Goal: Transaction & Acquisition: Purchase product/service

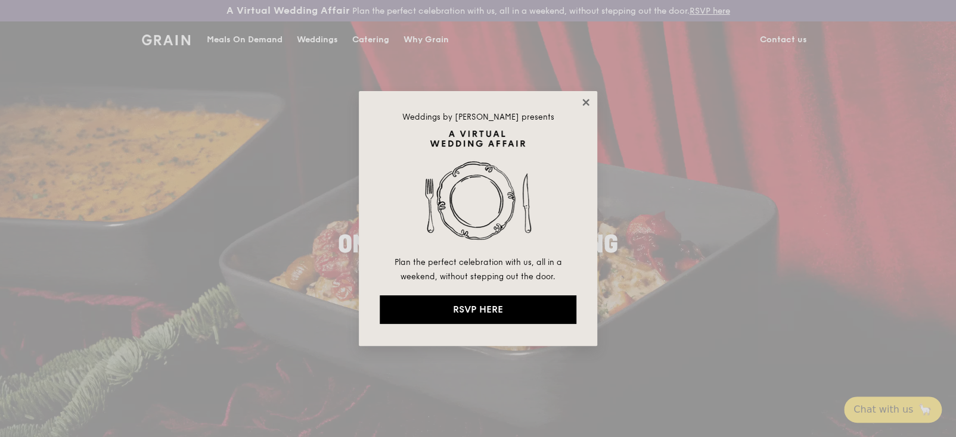
click at [583, 101] on icon at bounding box center [586, 102] width 11 height 11
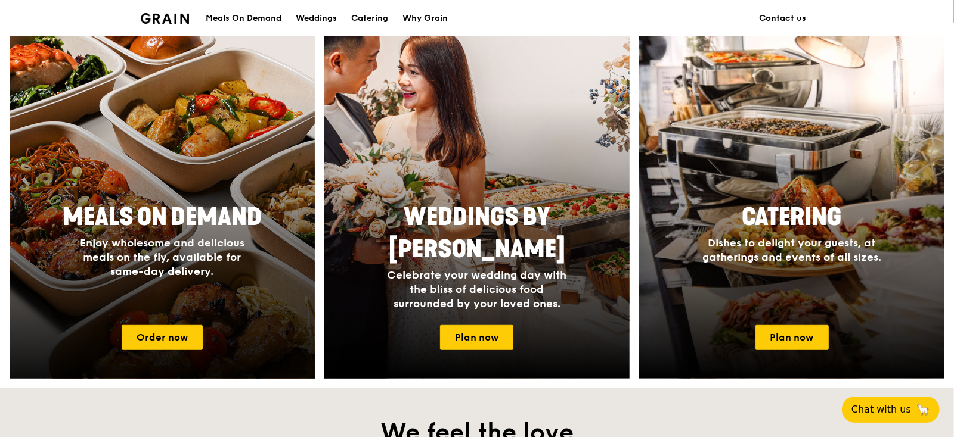
scroll to position [476, 0]
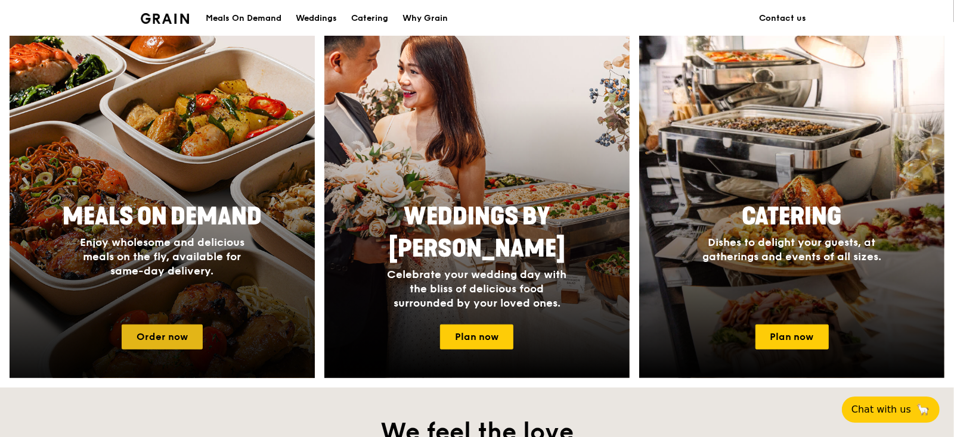
click at [168, 338] on link "Order now" at bounding box center [162, 337] width 81 height 25
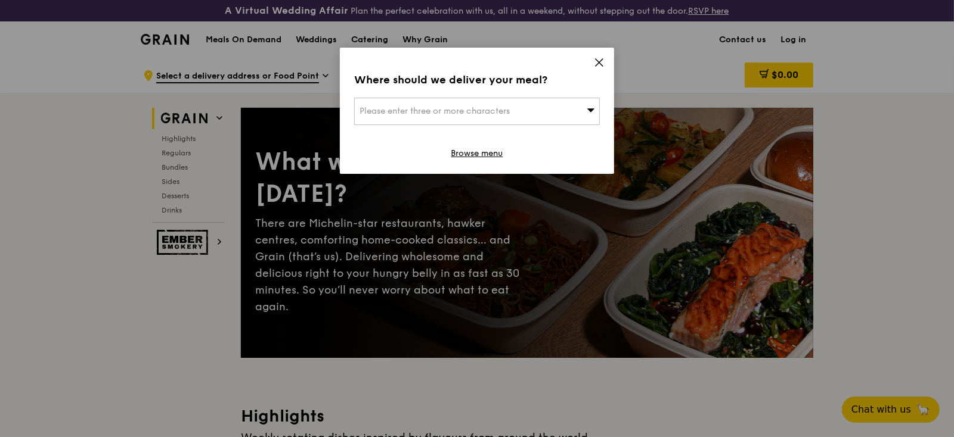
click at [601, 63] on icon at bounding box center [599, 62] width 11 height 11
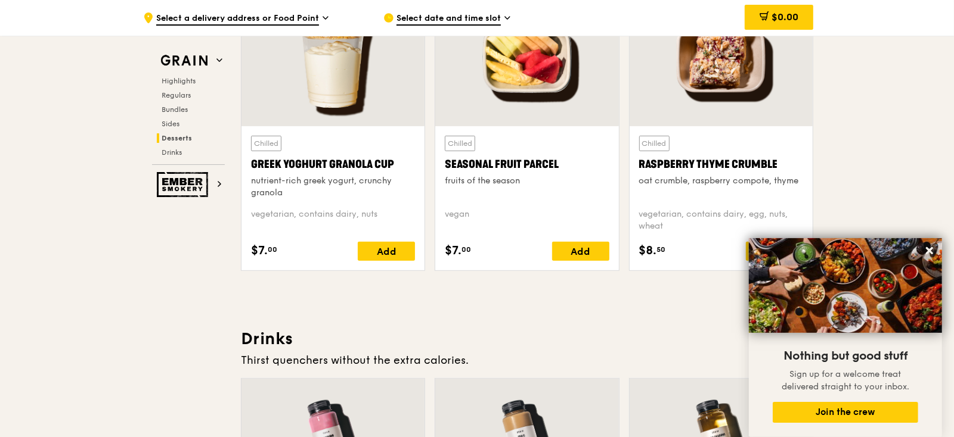
scroll to position [3874, 0]
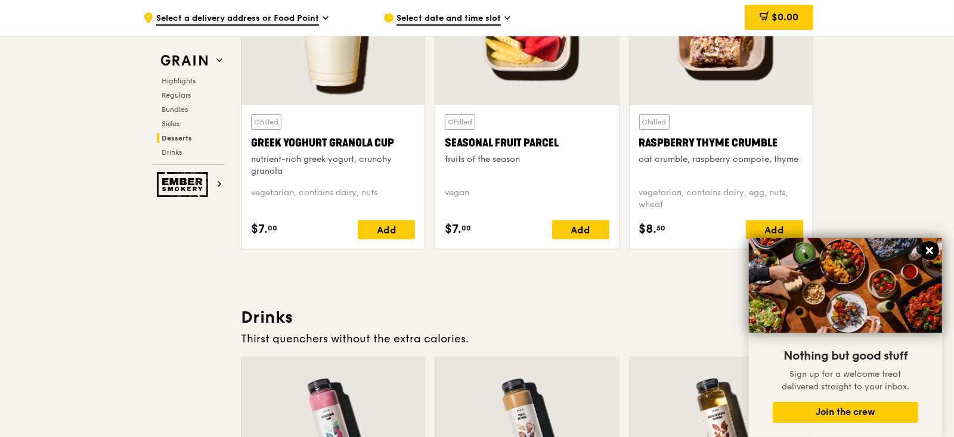
click at [924, 250] on icon at bounding box center [929, 251] width 11 height 11
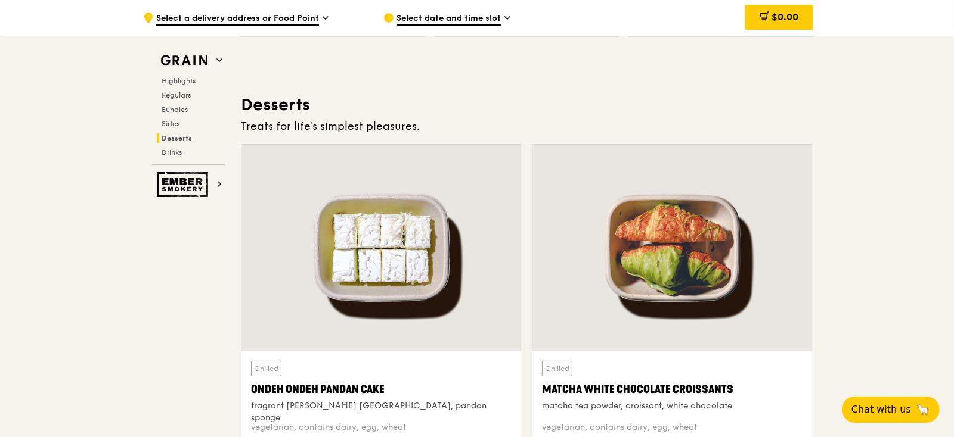
scroll to position [3278, 0]
